Goal: Navigation & Orientation: Find specific page/section

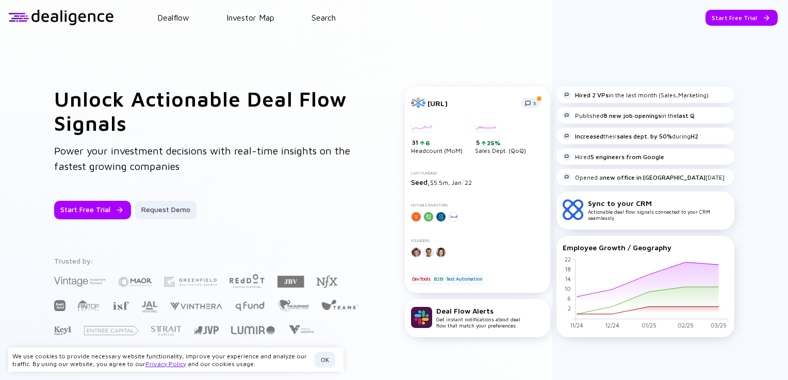
click at [318, 186] on div "Unlock Actionable Deal Flow Signals Power your investment decisions with real-t…" at bounding box center [208, 212] width 309 height 251
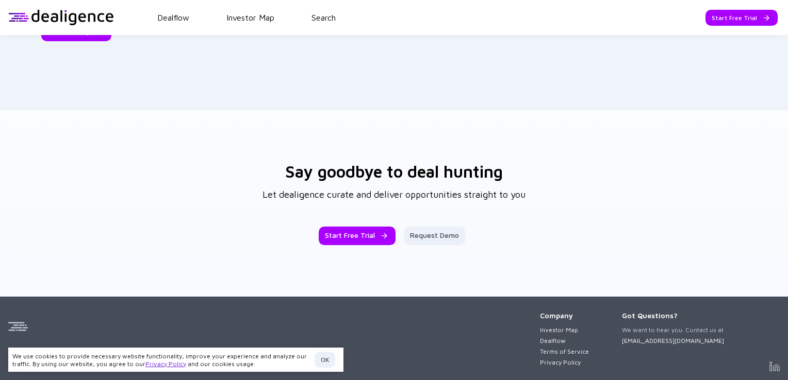
drag, startPoint x: 326, startPoint y: 361, endPoint x: 346, endPoint y: 356, distance: 21.4
click at [326, 361] on div "OK" at bounding box center [324, 360] width 21 height 16
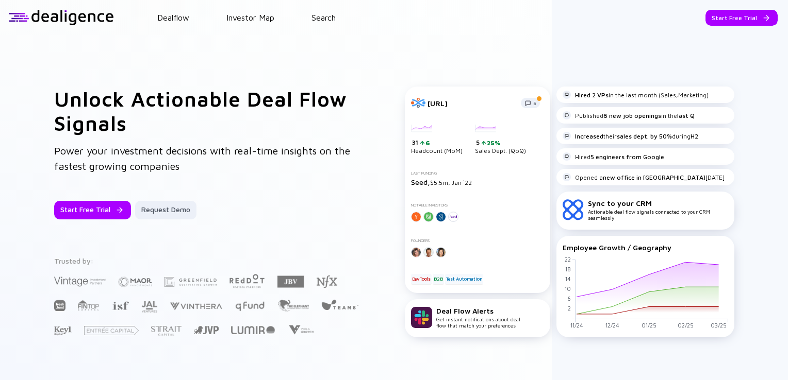
click at [750, 160] on div "Unlock Actionable Deal Flow Signals Power your investment decisions with real-t…" at bounding box center [394, 212] width 788 height 354
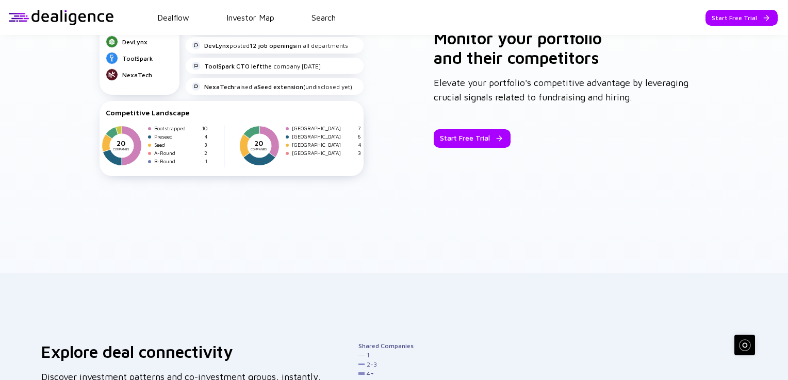
scroll to position [1624, 0]
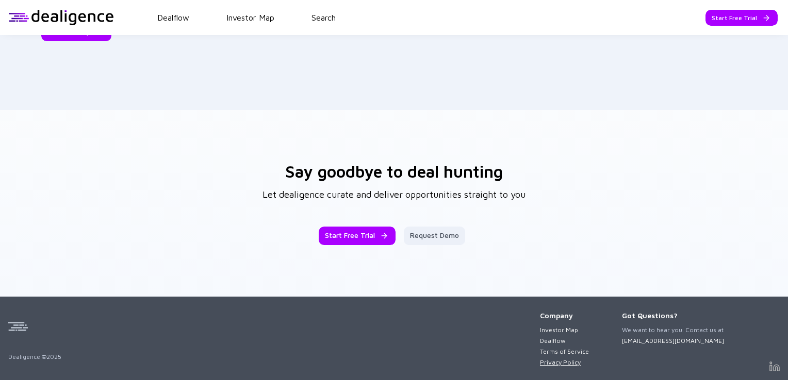
click at [554, 362] on link "Privacy Policy" at bounding box center [564, 363] width 49 height 8
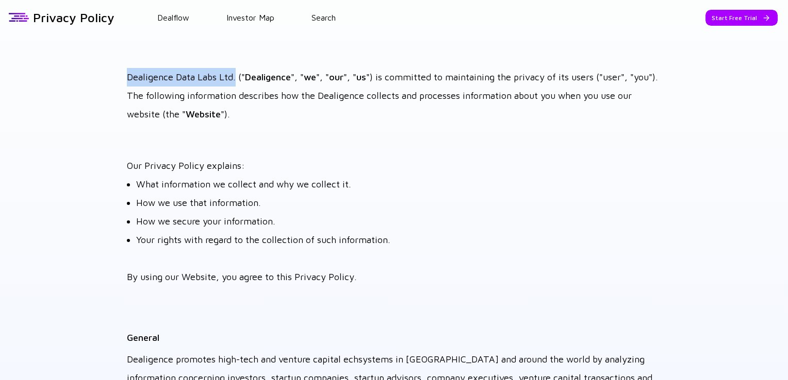
drag, startPoint x: 235, startPoint y: 81, endPoint x: 113, endPoint y: 79, distance: 121.2
copy p "Dealigence Data Labs Ltd."
click at [102, 19] on h1 "Privacy Policy" at bounding box center [73, 17] width 81 height 14
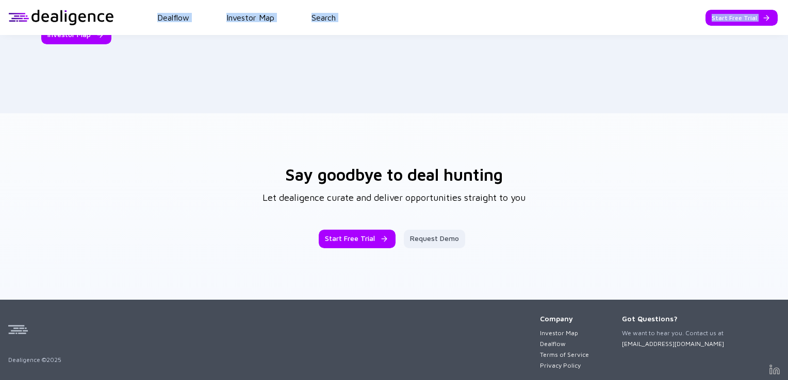
scroll to position [1624, 0]
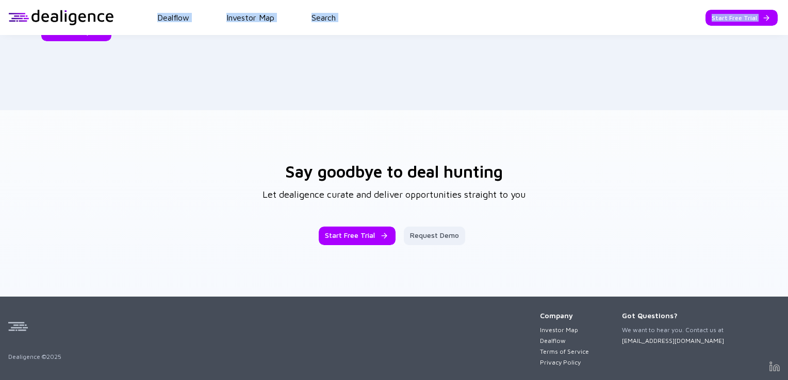
click at [614, 235] on div "Say goodbye to deal hunting Let dealigence curate and deliver opportunities str…" at bounding box center [394, 203] width 788 height 187
click at [556, 351] on link "Terms of Service" at bounding box center [564, 352] width 49 height 8
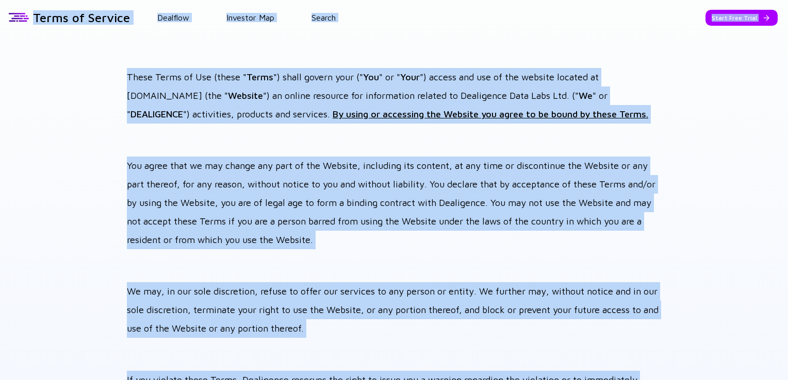
click at [417, 221] on p "You agree that we may change any part of the Website, including its content, at…" at bounding box center [394, 203] width 534 height 93
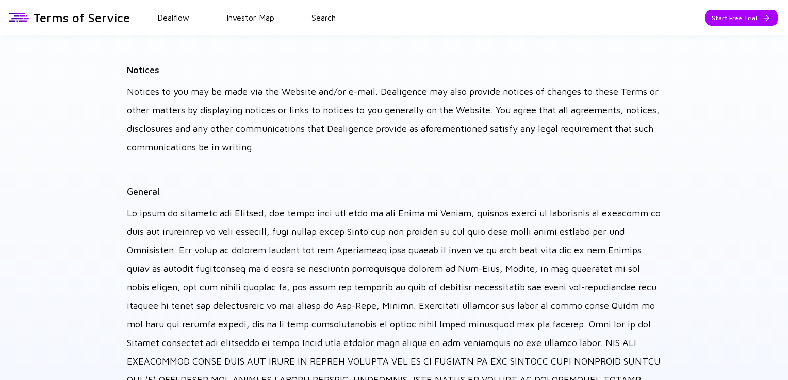
scroll to position [4285, 0]
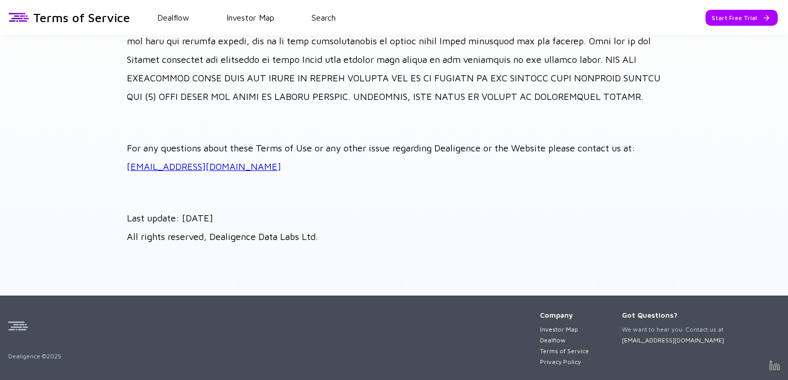
drag, startPoint x: 763, startPoint y: 130, endPoint x: 760, endPoint y: 135, distance: 5.8
drag, startPoint x: 327, startPoint y: 236, endPoint x: 207, endPoint y: 248, distance: 120.7
copy p "Dealigence Data Labs Ltd."
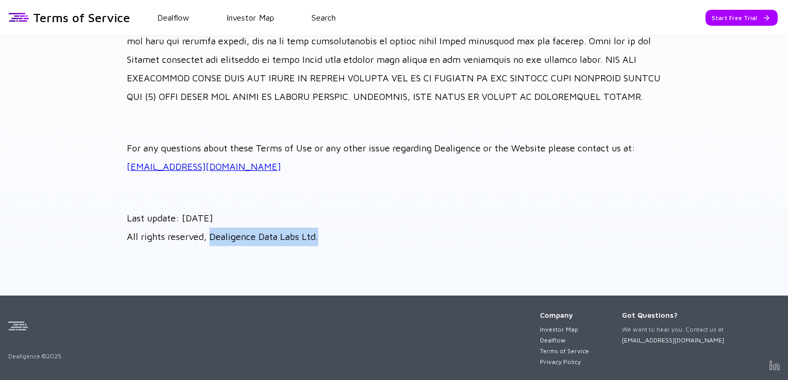
click at [16, 322] on img at bounding box center [18, 327] width 20 height 20
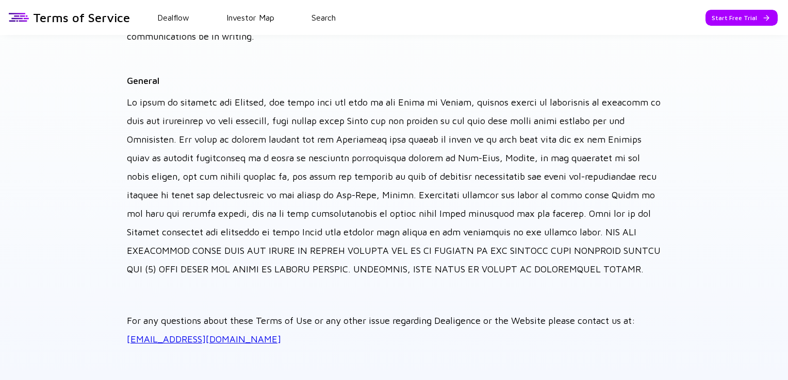
scroll to position [4283, 0]
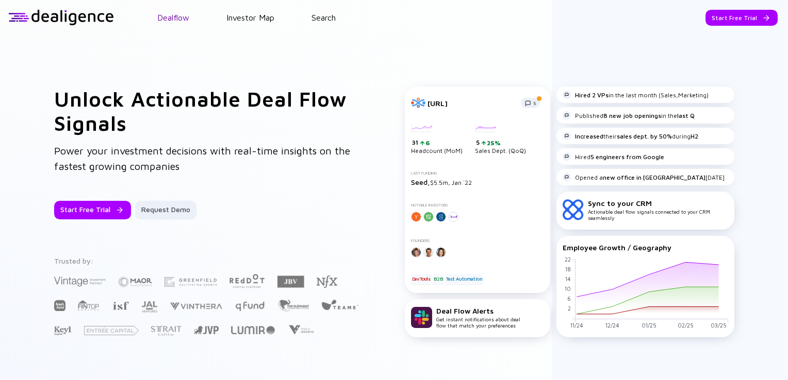
click at [168, 20] on link "Dealflow" at bounding box center [173, 17] width 32 height 9
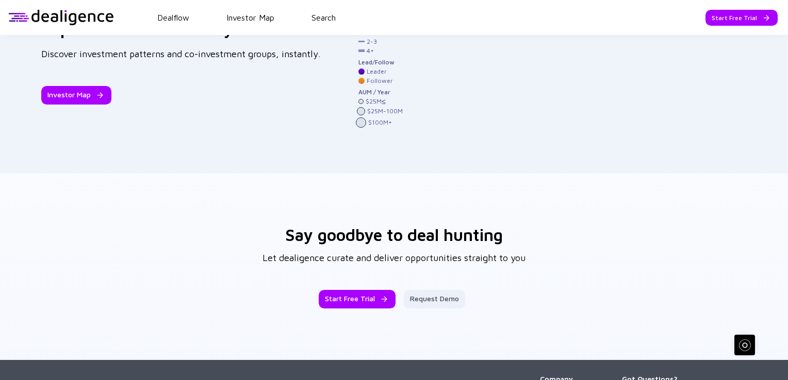
scroll to position [1624, 0]
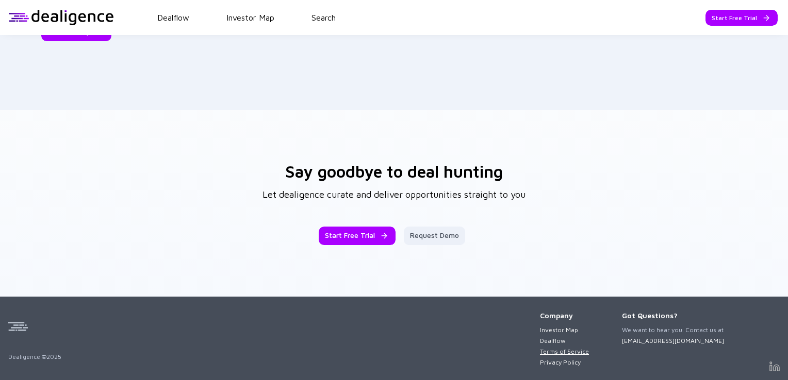
click at [560, 352] on link "Terms of Service" at bounding box center [564, 352] width 49 height 8
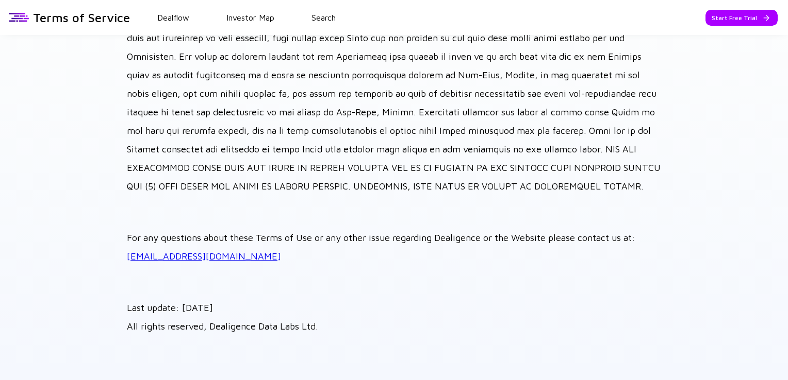
scroll to position [4644, 0]
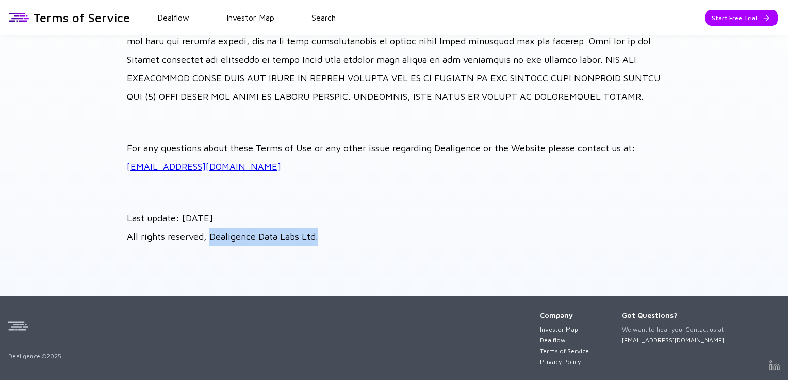
drag, startPoint x: 253, startPoint y: 238, endPoint x: 209, endPoint y: 244, distance: 43.7
click at [209, 244] on p "Last update: [DATE] All rights reserved, Dealigence Data Labs Ltd." at bounding box center [394, 227] width 534 height 37
copy p "Dealigence Data Labs Ltd."
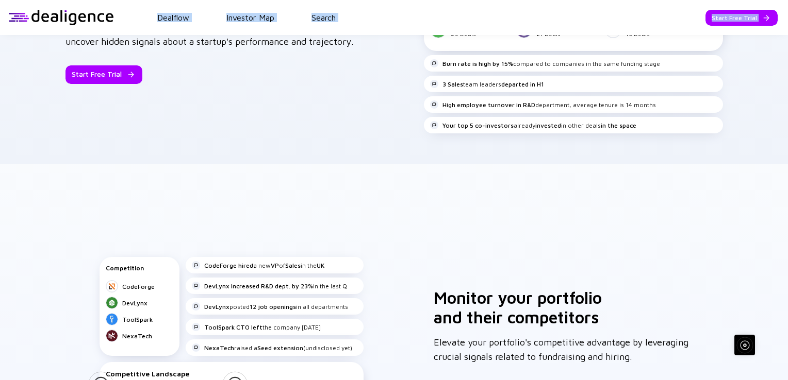
scroll to position [722, 0]
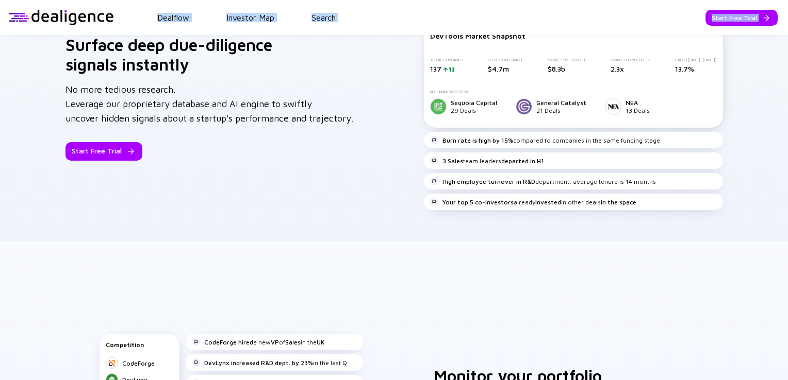
click at [531, 295] on div "Unlock Actionable Deal Flow Signals Power your investment decisions with real-t…" at bounding box center [394, 167] width 788 height 1708
click at [530, 296] on div "Unlock Actionable Deal Flow Signals Power your investment decisions with real-t…" at bounding box center [394, 167] width 788 height 1708
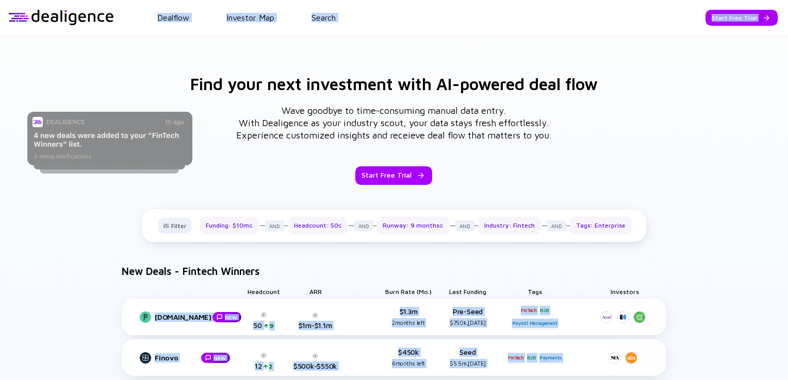
scroll to position [52, 0]
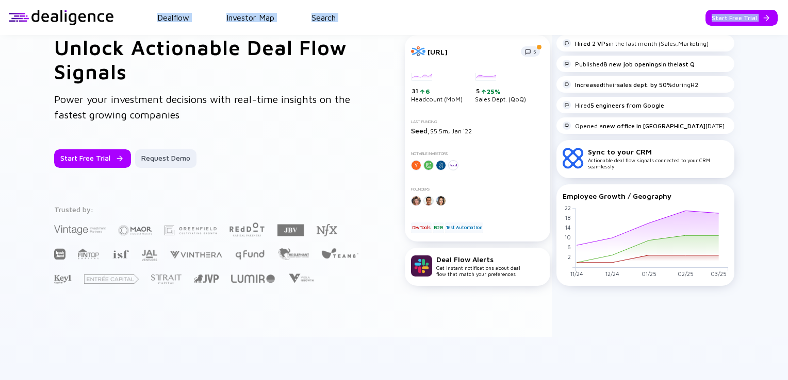
click at [652, 201] on div "Employee Growth / Geography" at bounding box center [644, 196] width 165 height 9
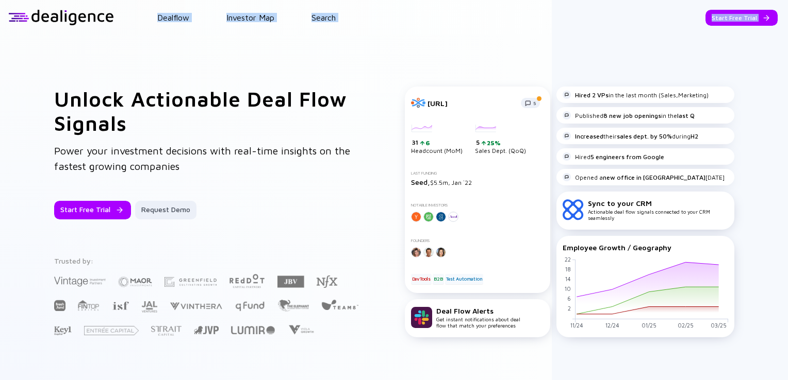
click at [478, 57] on div "Unlock Actionable Deal Flow Signals Power your investment decisions with real-t…" at bounding box center [394, 212] width 788 height 354
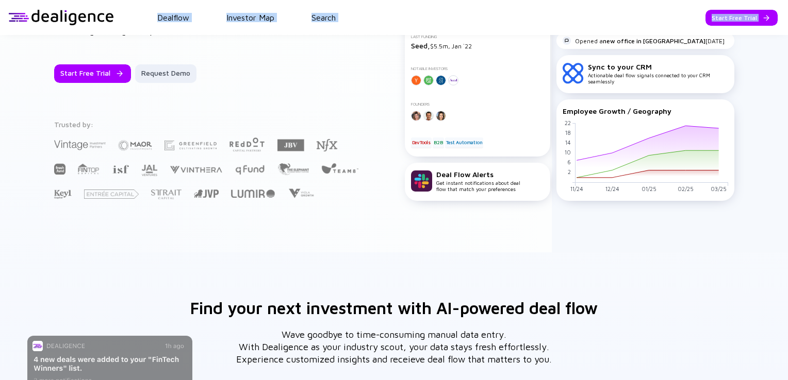
scroll to position [103, 0]
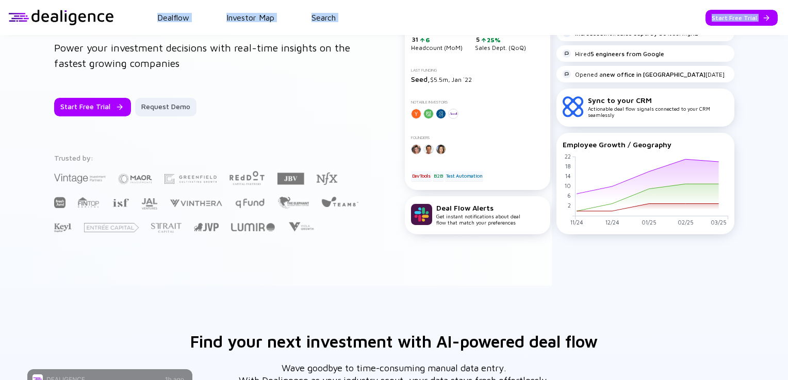
click at [179, 26] on header "Dealflow Investor Map Search Start Free Trial Dealflow Investor Map Start Free …" at bounding box center [394, 17] width 788 height 35
click at [179, 24] on header "Dealflow Investor Map Search Start Free Trial Dealflow Investor Map Start Free …" at bounding box center [394, 17] width 788 height 35
click at [179, 15] on link "Dealflow" at bounding box center [173, 17] width 32 height 9
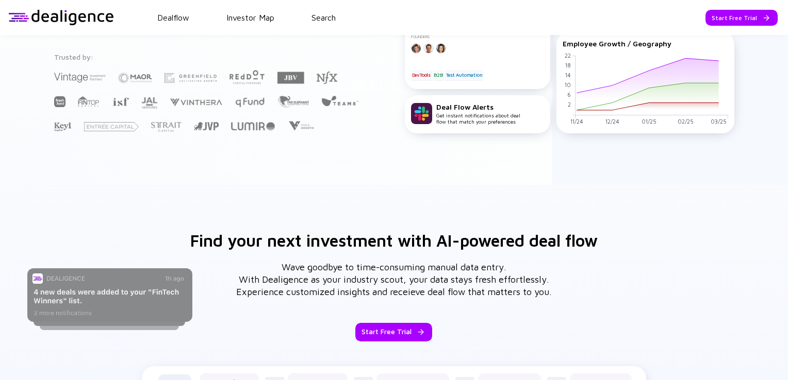
scroll to position [334, 0]
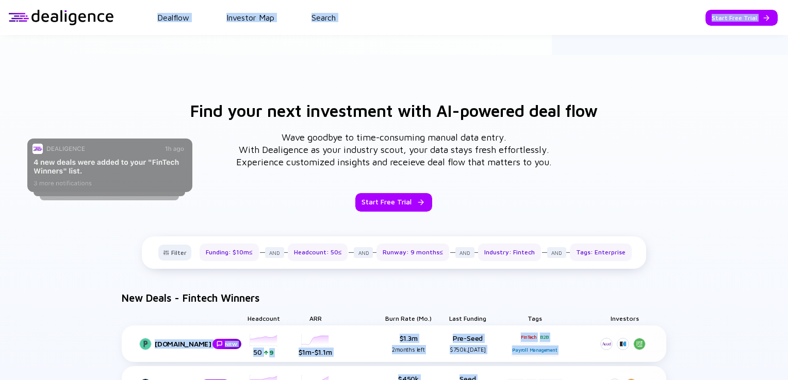
copy body "Lorem Ipsumdol Sitametc Adi Elitse Doeiu Temp Incid Utlabore Etdolore Mag Aliqu…"
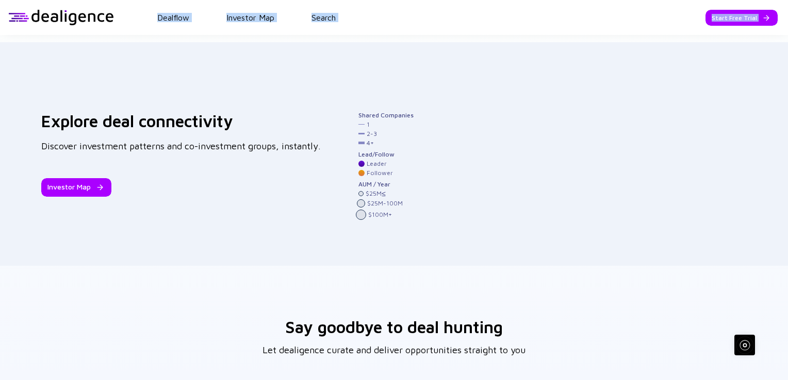
scroll to position [1624, 0]
